Goal: Task Accomplishment & Management: Manage account settings

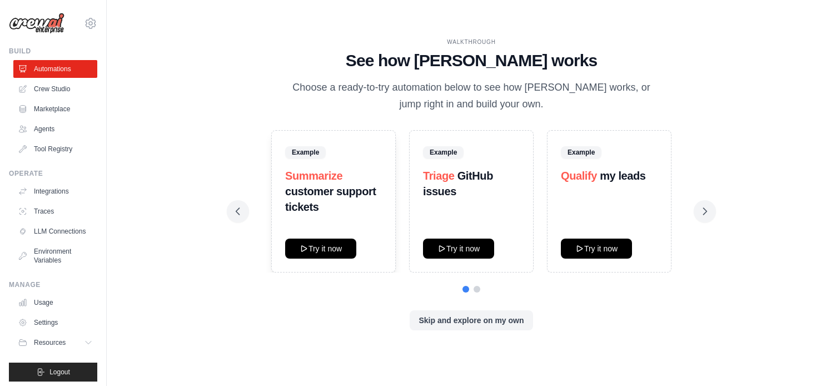
click at [609, 311] on div "Skip and explore on my own" at bounding box center [471, 320] width 471 height 20
click at [491, 148] on div "Example" at bounding box center [471, 151] width 97 height 15
click at [64, 86] on link "Crew Studio" at bounding box center [56, 89] width 84 height 18
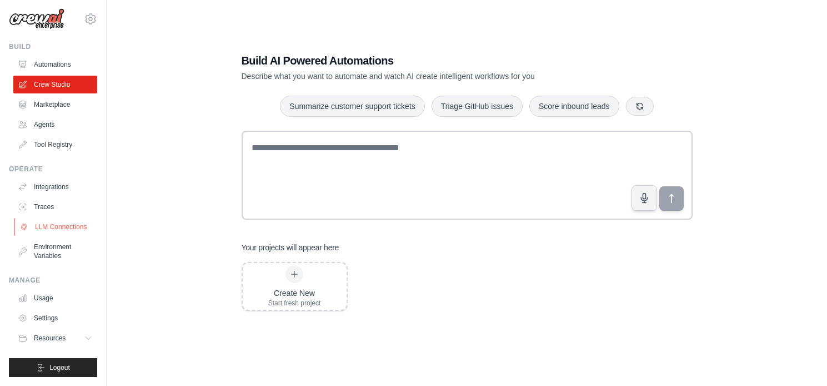
scroll to position [13, 0]
click at [57, 96] on link "Marketplace" at bounding box center [56, 105] width 84 height 18
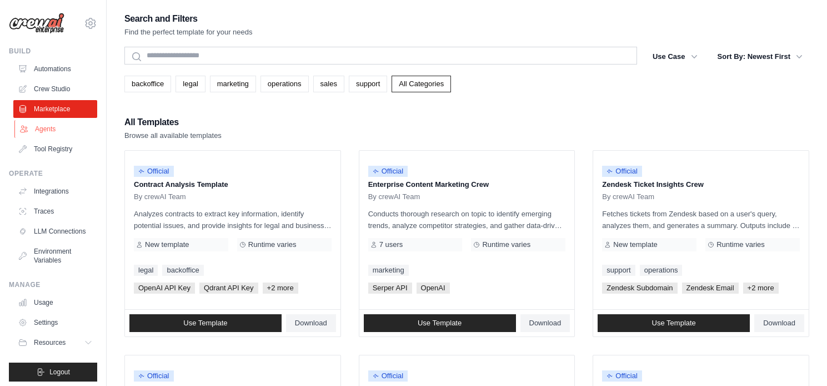
click at [47, 123] on link "Agents" at bounding box center [56, 129] width 84 height 18
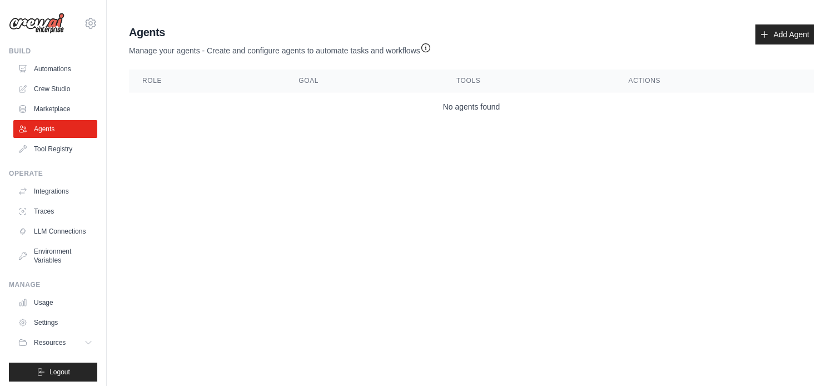
click at [246, 153] on body "[EMAIL_ADDRESS][DOMAIN_NAME] Settings Build Automations Crew Studio" at bounding box center [418, 193] width 836 height 386
click at [84, 19] on icon at bounding box center [90, 23] width 13 height 13
click at [84, 50] on div "[EMAIL_ADDRESS][DOMAIN_NAME]" at bounding box center [82, 47] width 80 height 11
click at [69, 75] on link "Settings" at bounding box center [82, 75] width 98 height 20
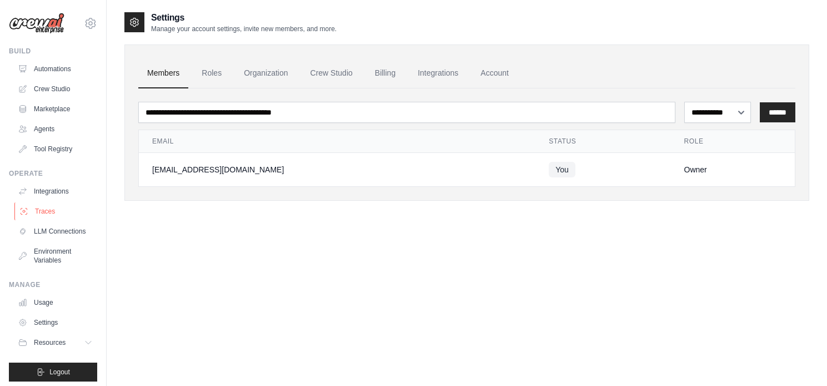
scroll to position [13, 0]
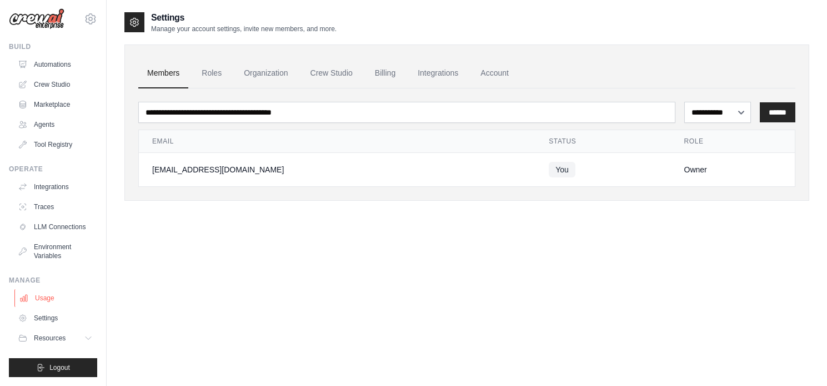
click at [37, 302] on link "Usage" at bounding box center [56, 298] width 84 height 18
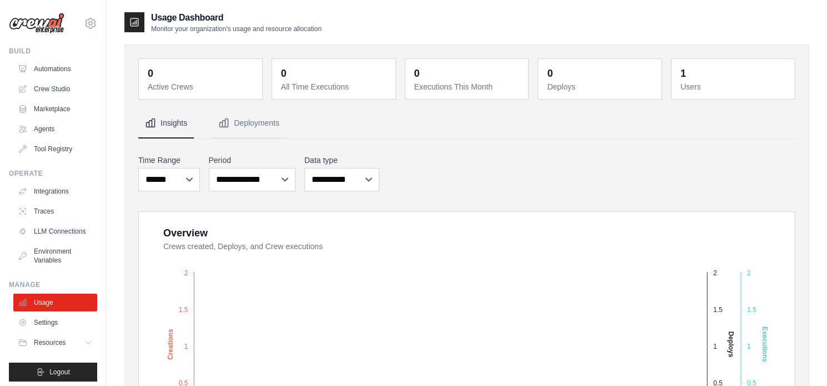
click at [293, 29] on p "Monitor your organization's usage and resource allocation" at bounding box center [236, 28] width 171 height 9
click at [233, 29] on p "Monitor your organization's usage and resource allocation" at bounding box center [236, 28] width 171 height 9
click at [259, 285] on foreignobject "Created Deploys Executions" at bounding box center [467, 353] width 627 height 194
